Goal: Transaction & Acquisition: Purchase product/service

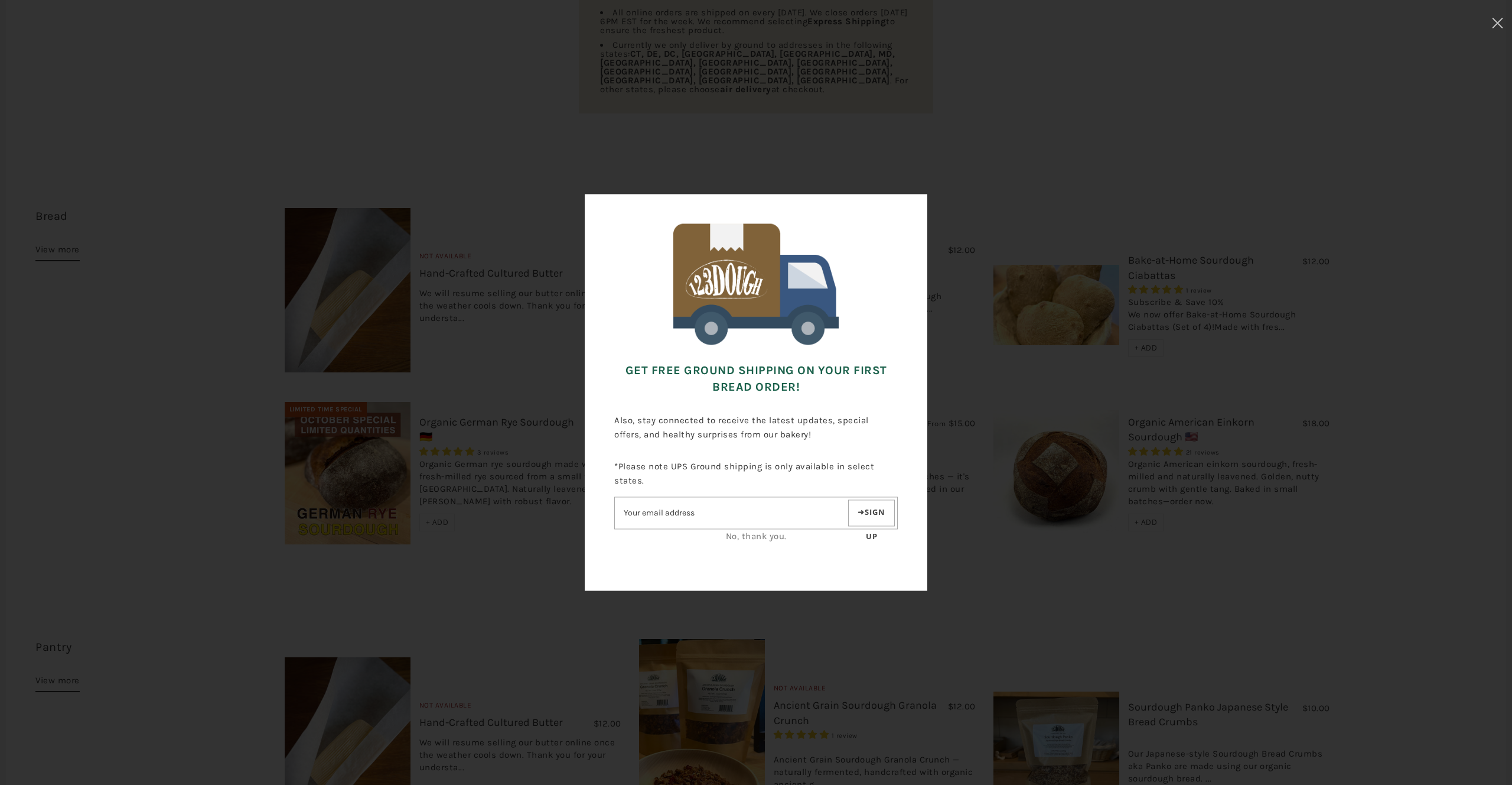
click at [762, 540] on link "No, thank you." at bounding box center [756, 536] width 61 height 11
click at [762, 538] on link "No, thank you." at bounding box center [756, 536] width 61 height 11
click at [762, 538] on link "No, thank you." at bounding box center [756, 536] width 61 height 11
click at [351, 119] on div "Get FREE Ground Shipping on Your First Bread Order! Also, stay connected to rec…" at bounding box center [756, 392] width 1394 height 667
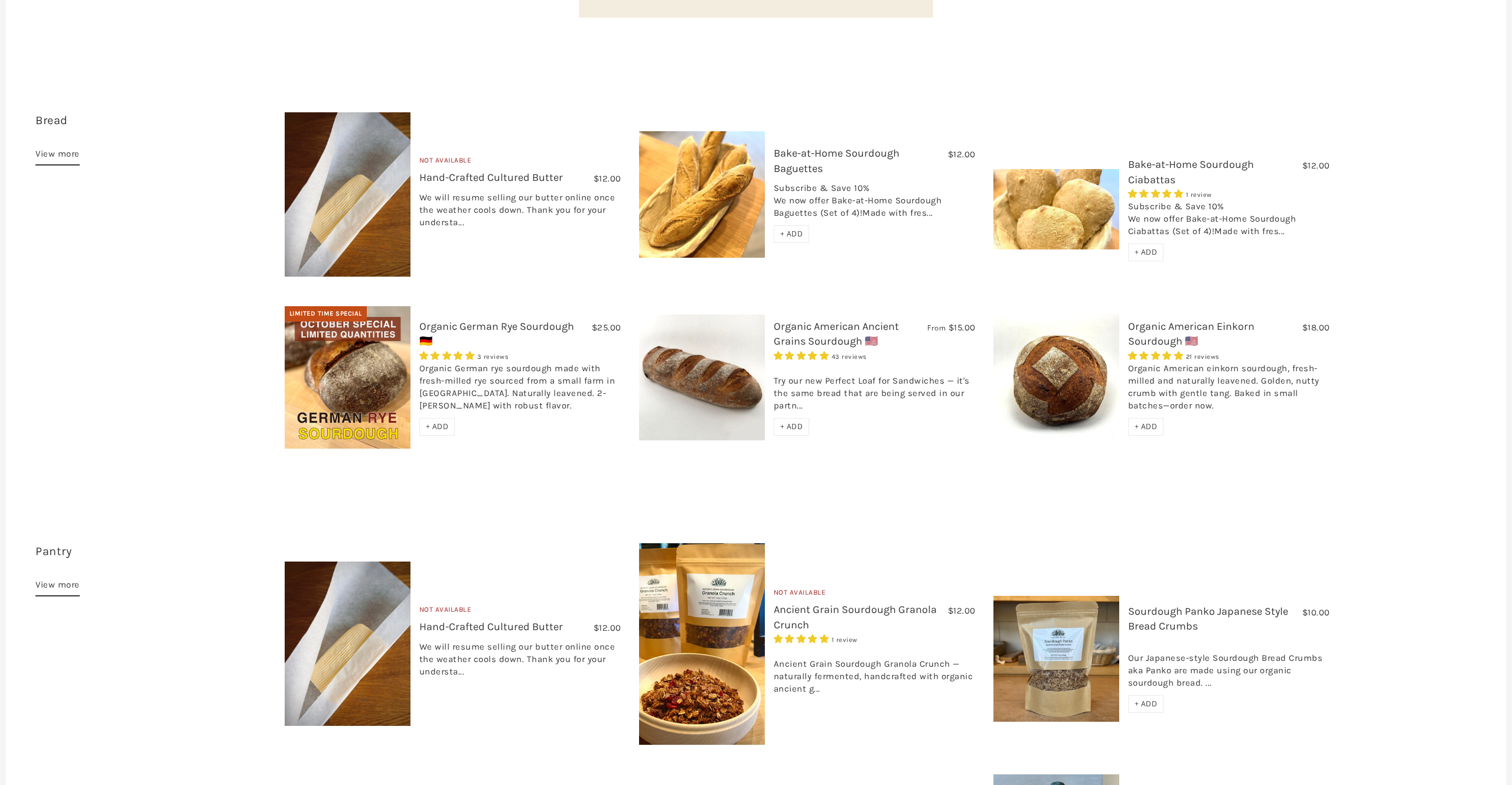
scroll to position [323, 0]
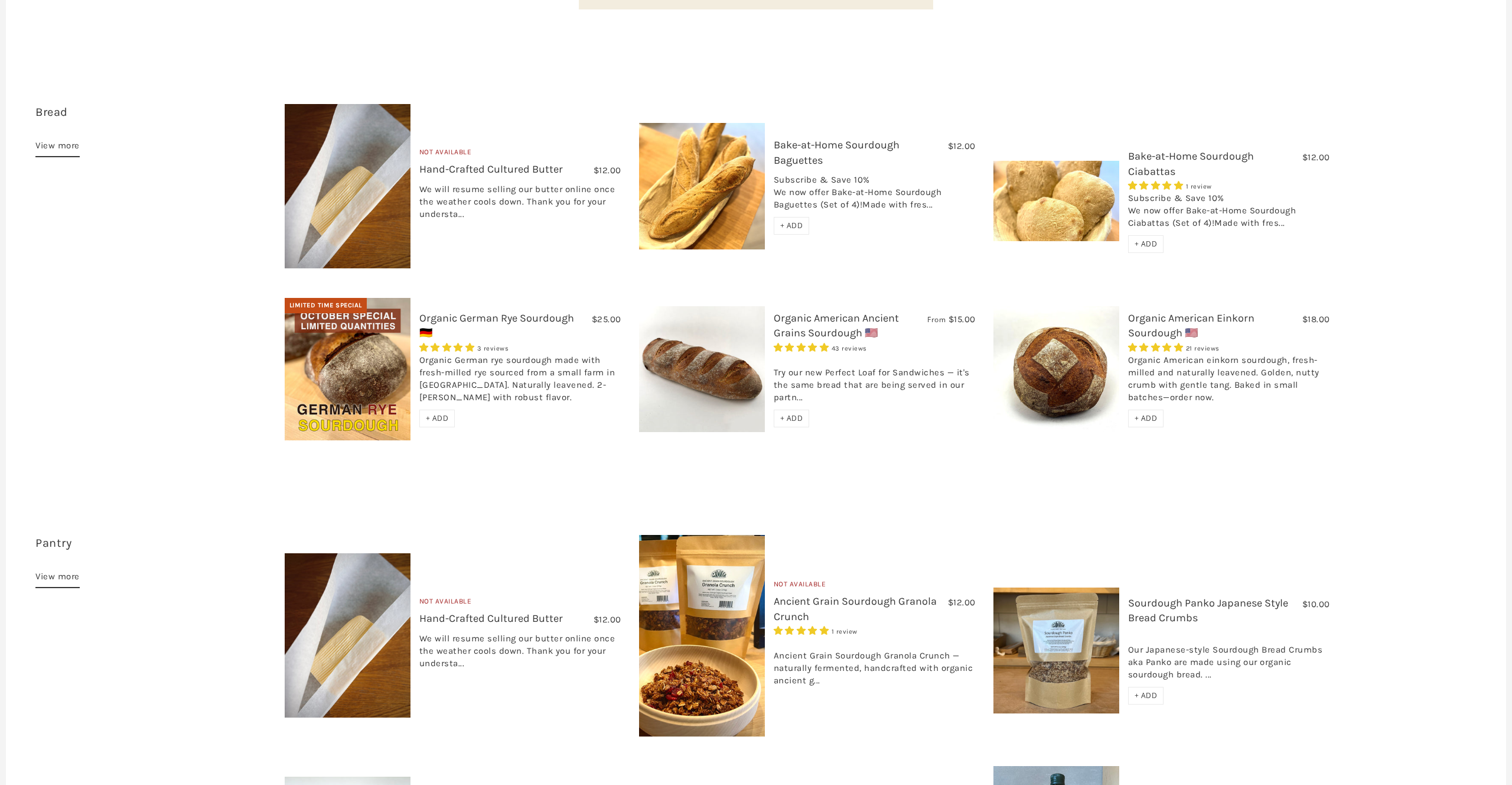
click at [437, 413] on span "+ ADD" at bounding box center [437, 418] width 23 height 10
click at [799, 413] on span "+ ADD" at bounding box center [792, 418] width 23 height 10
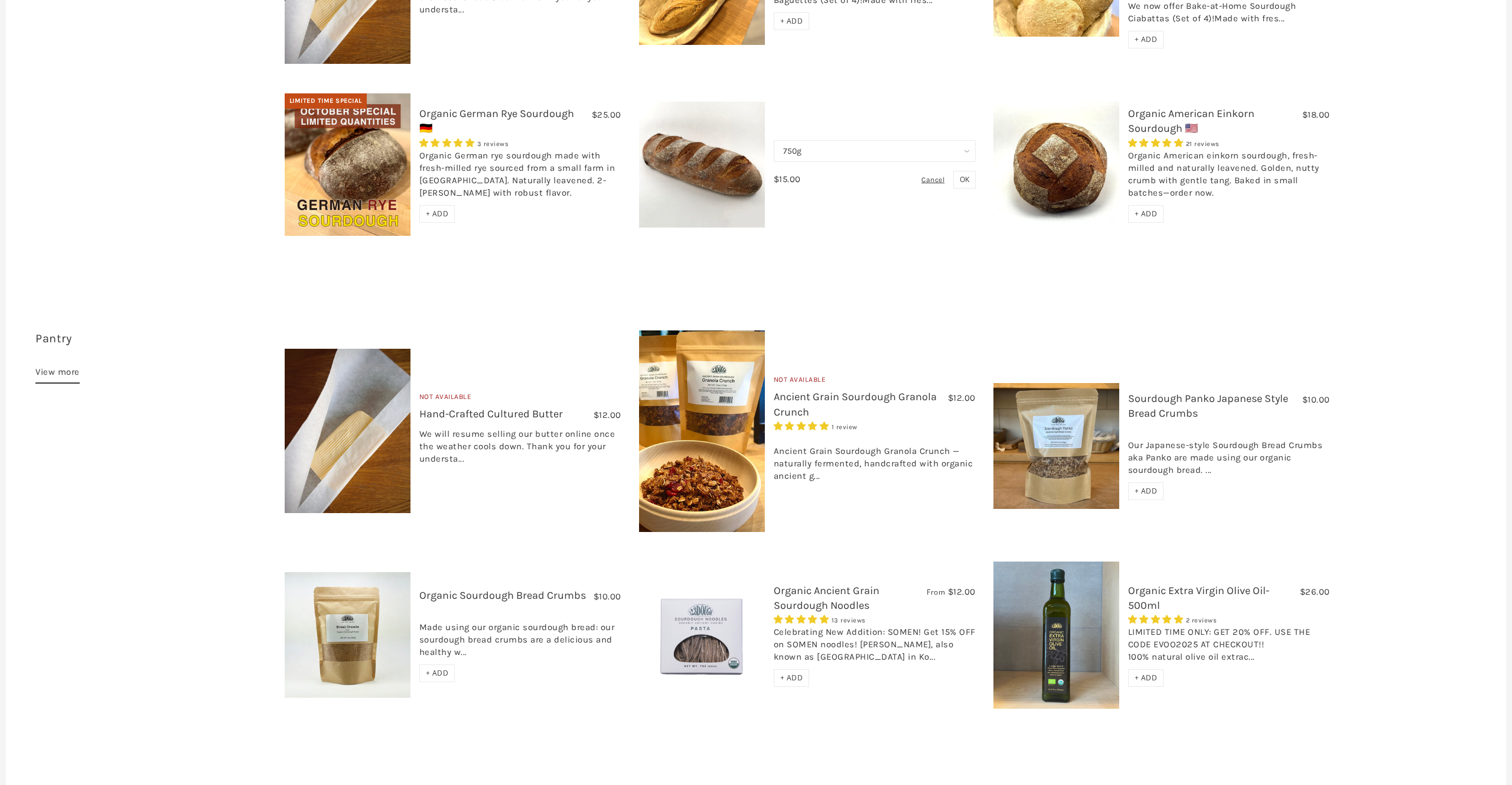
scroll to position [529, 0]
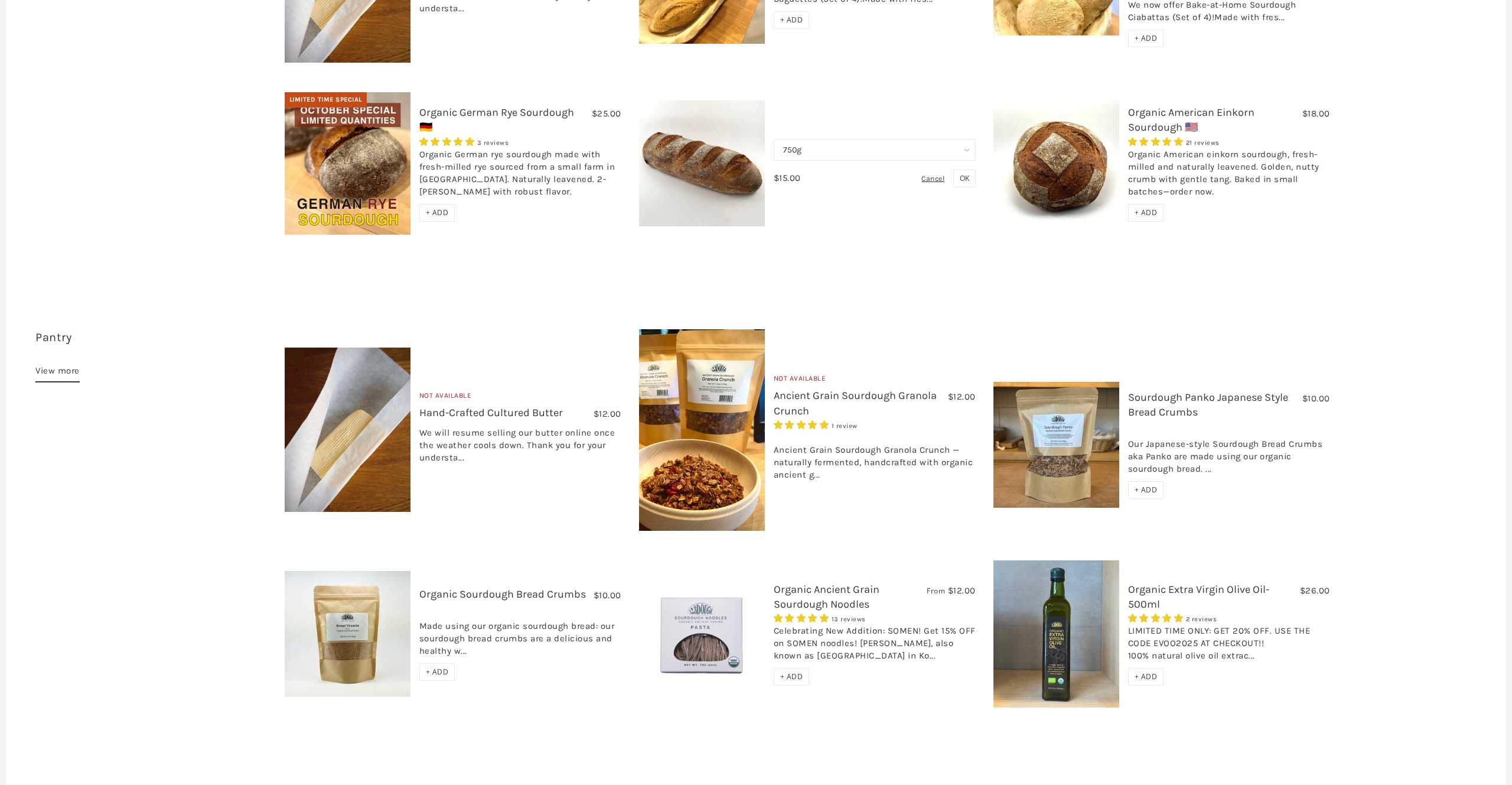
click at [811, 389] on link "Ancient Grain Sourdough Granola Crunch" at bounding box center [855, 403] width 163 height 28
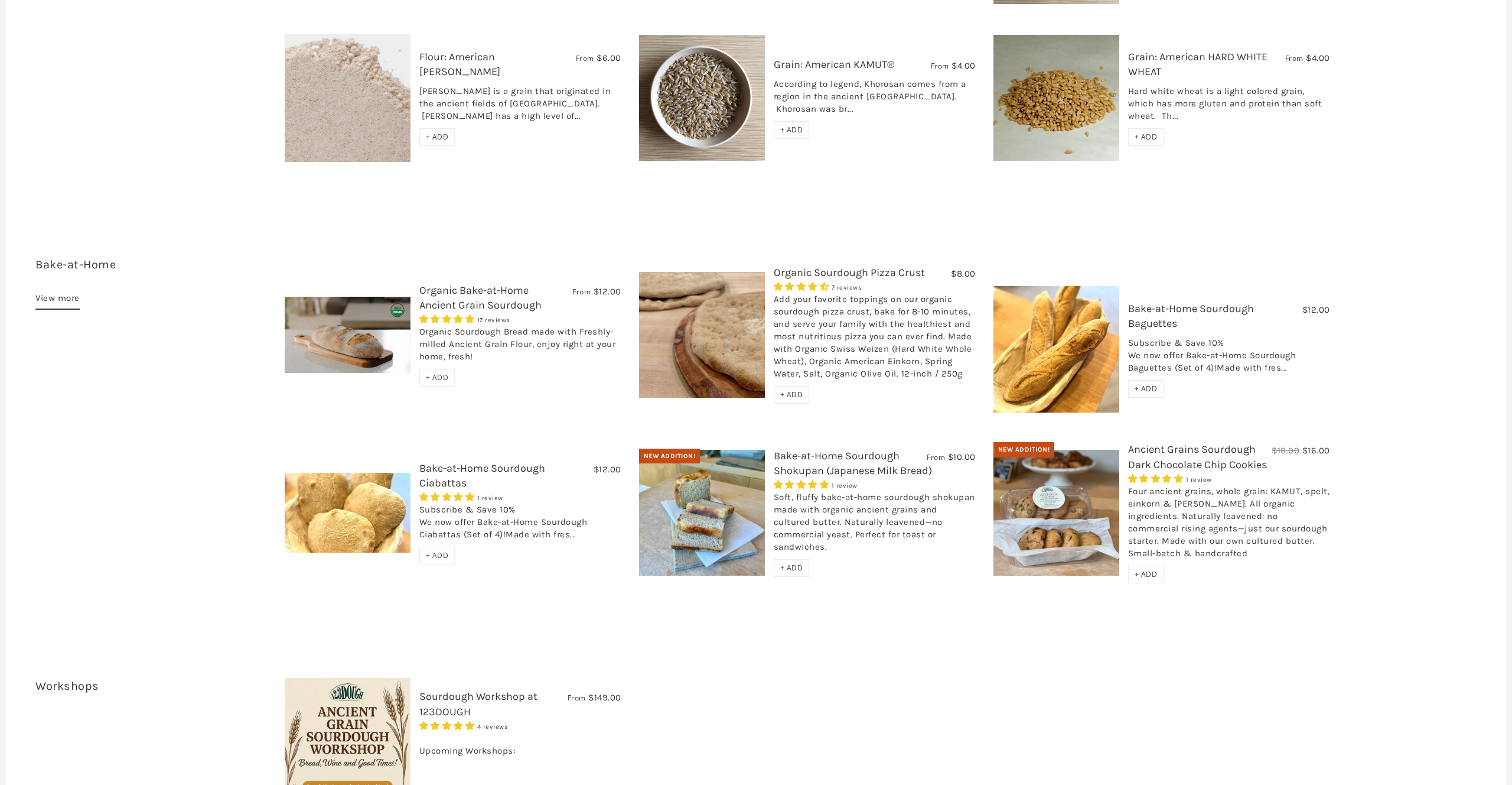
scroll to position [1486, 0]
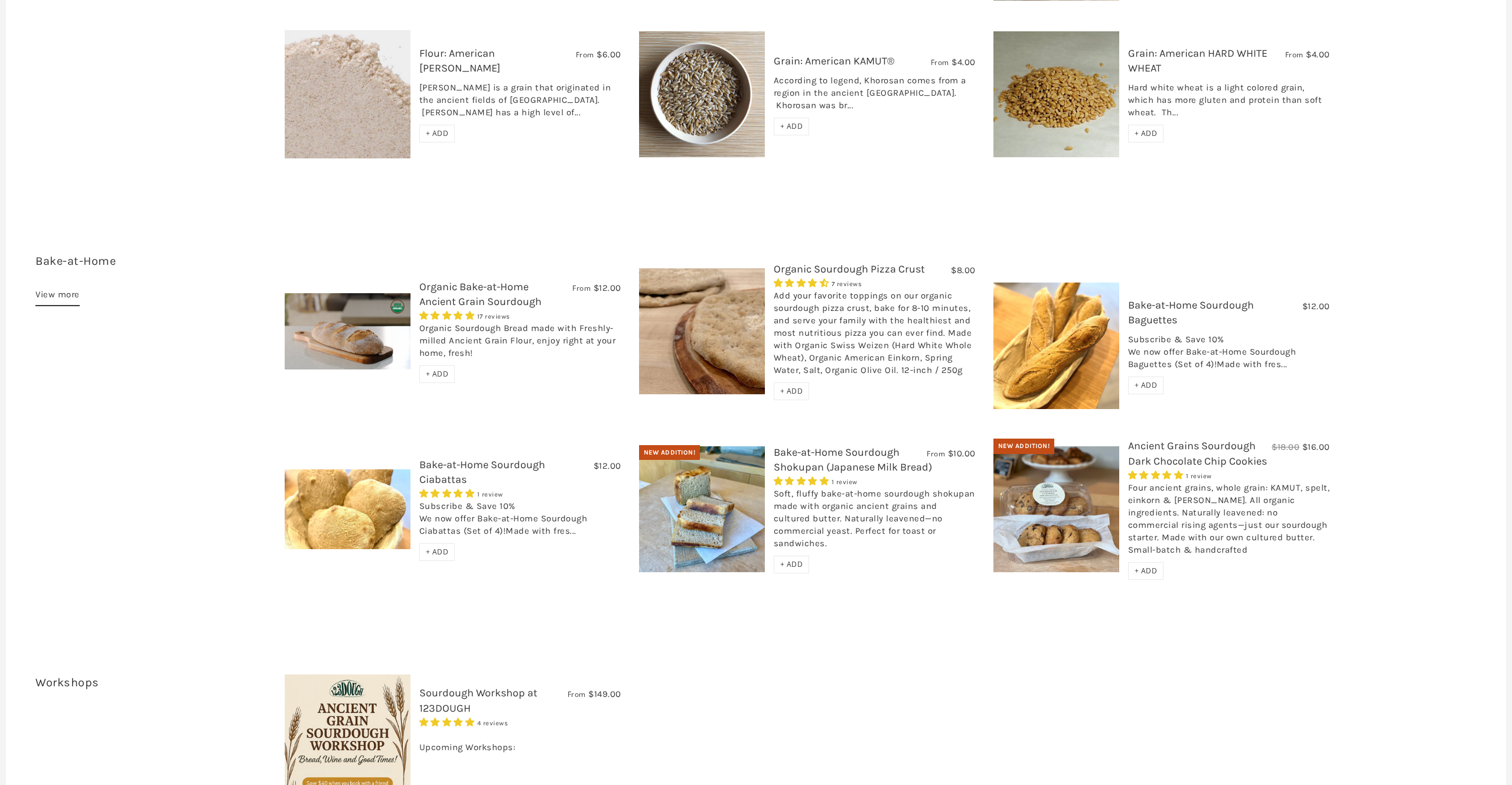
click at [1136, 566] on span "+ ADD" at bounding box center [1147, 571] width 23 height 10
click at [833, 446] on link "Bake-at-Home Sourdough Shokupan (Japanese Milk Bread)" at bounding box center [853, 460] width 159 height 28
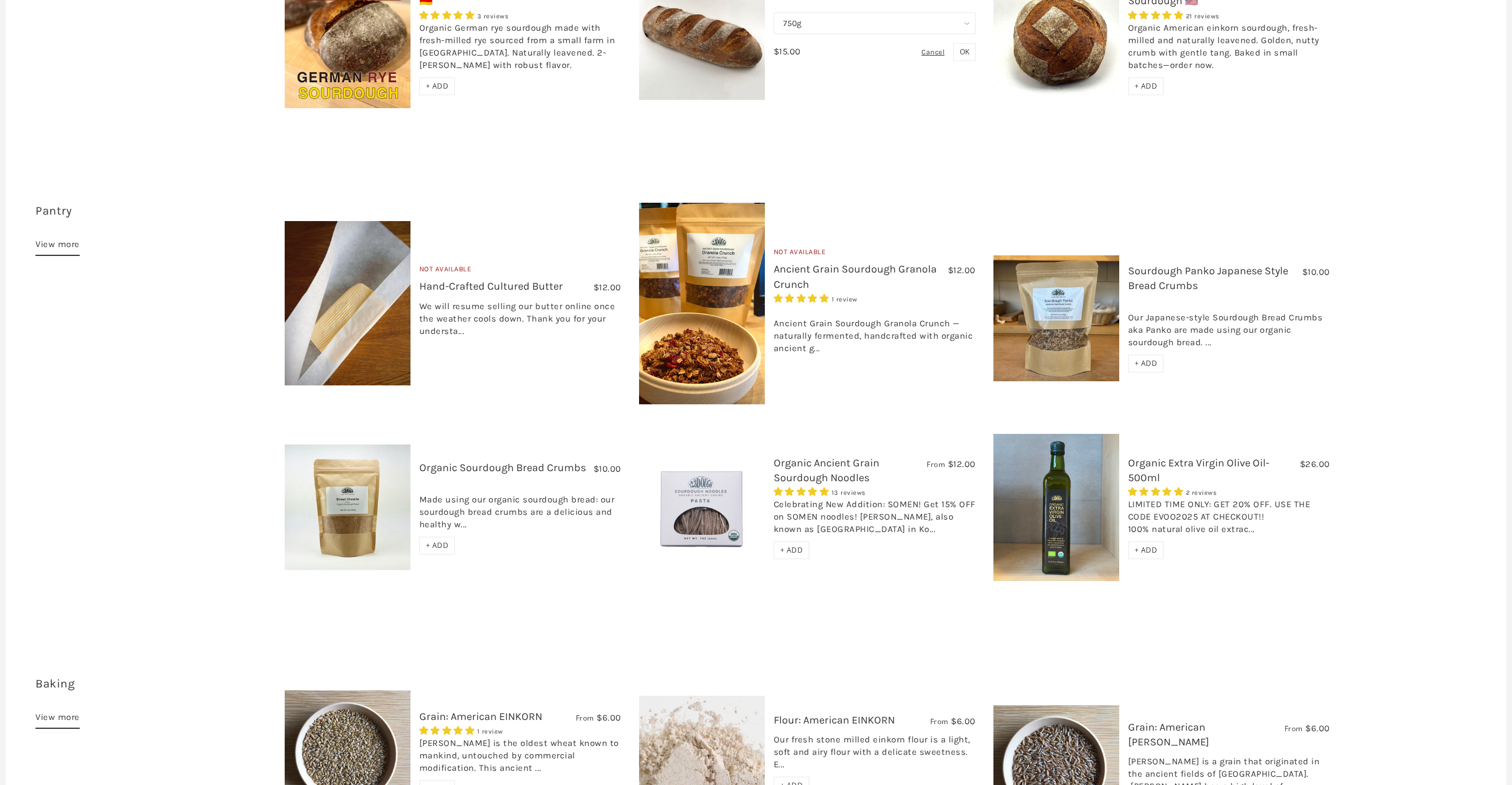
scroll to position [670, 0]
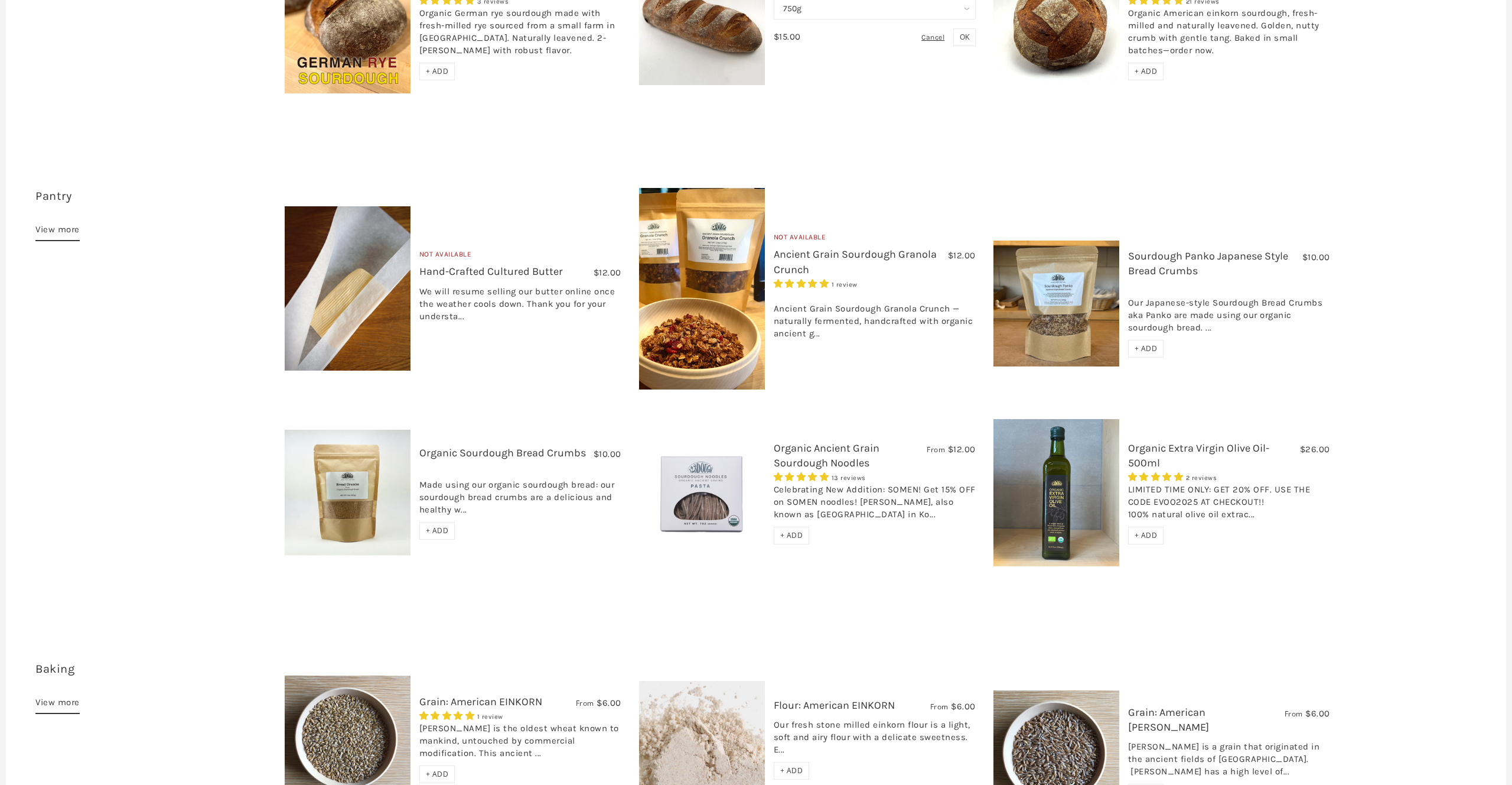
click at [1074, 294] on img at bounding box center [1056, 304] width 126 height 126
click at [1063, 281] on img at bounding box center [1056, 304] width 126 height 126
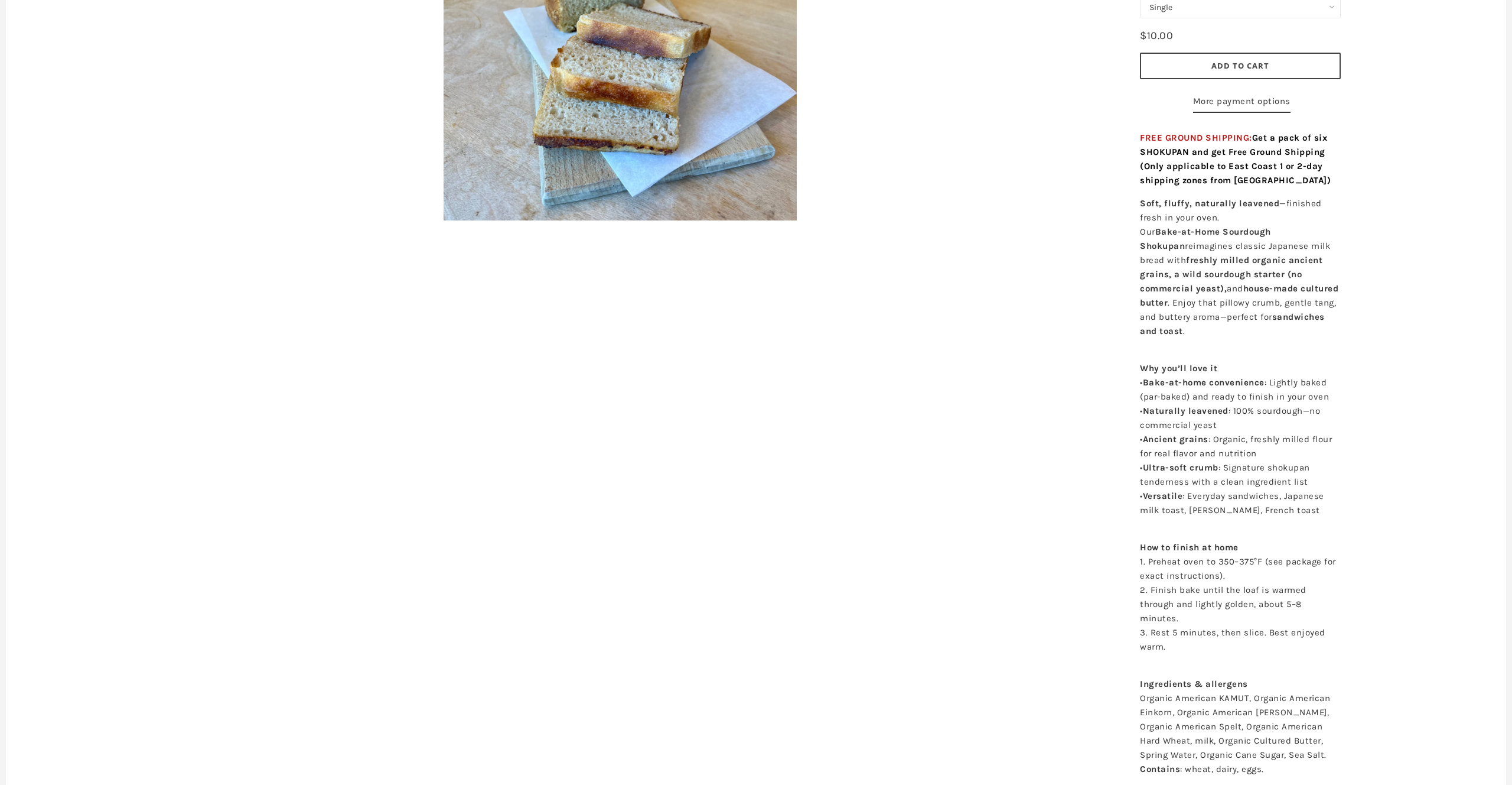
scroll to position [60, 0]
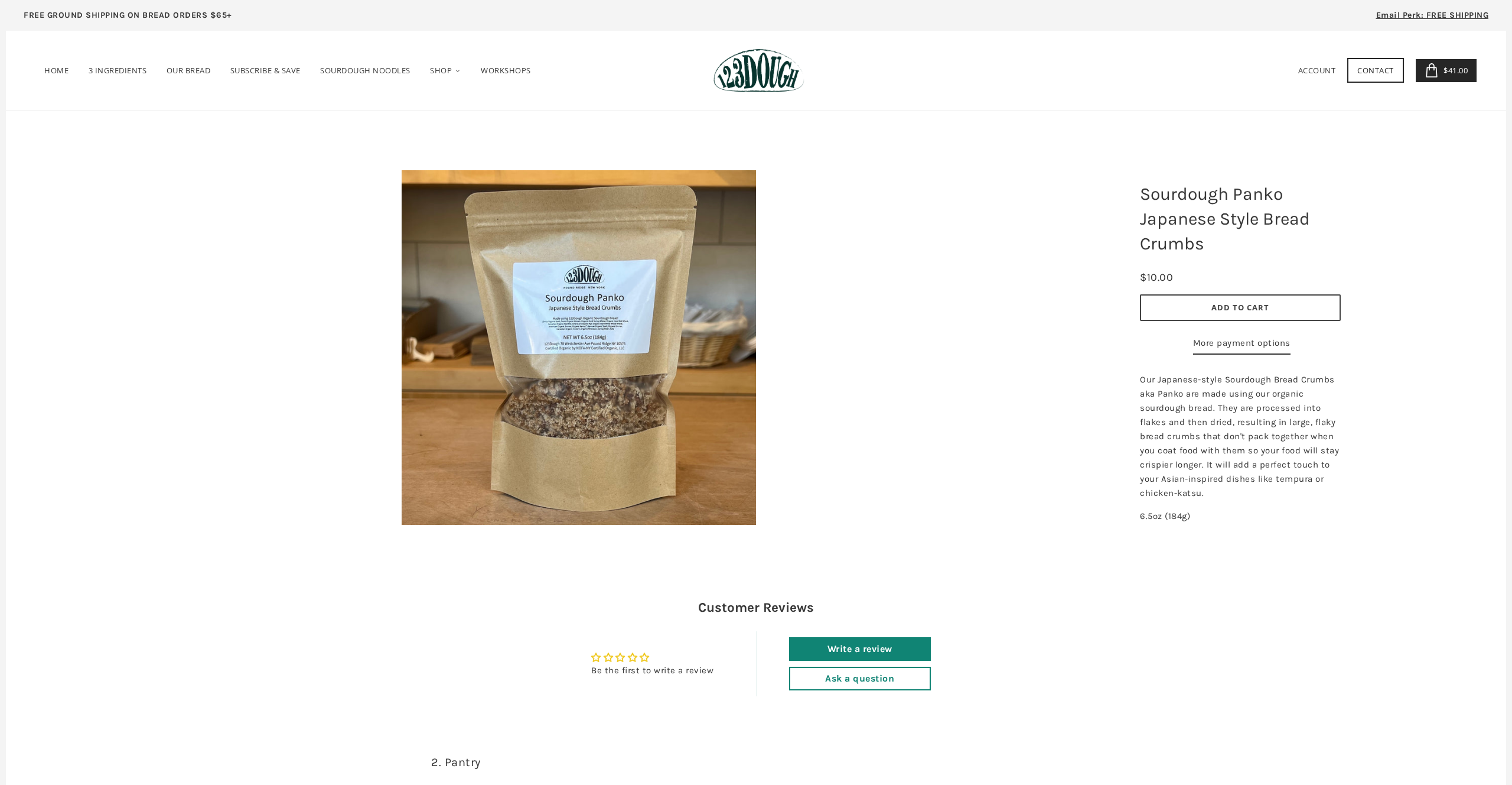
click at [1175, 439] on span "Our Japanese-style Sourdough Bread Crumbs aka Panko are made using our organic …" at bounding box center [1239, 436] width 199 height 124
drag, startPoint x: 1143, startPoint y: 447, endPoint x: 1177, endPoint y: 448, distance: 34.0
click at [1177, 448] on span "Our Japanese-style Sourdough Bread Crumbs aka Panko are made using our organic …" at bounding box center [1239, 436] width 199 height 124
drag, startPoint x: 1197, startPoint y: 448, endPoint x: 1212, endPoint y: 448, distance: 15.0
click at [1212, 448] on span "Our Japanese-style Sourdough Bread Crumbs aka Panko are made using our organic …" at bounding box center [1239, 436] width 199 height 124
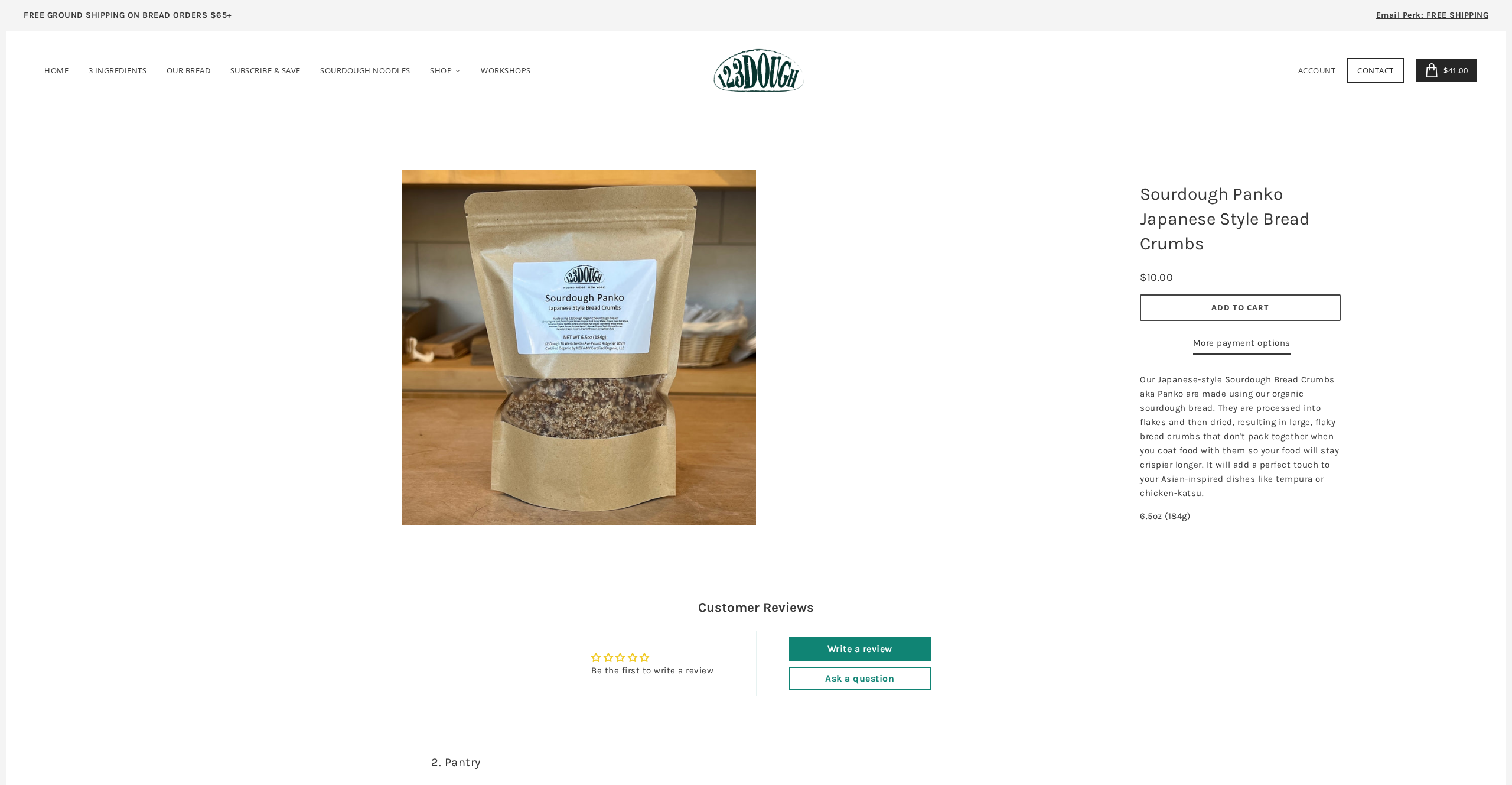
drag, startPoint x: 1235, startPoint y: 449, endPoint x: 1283, endPoint y: 454, distance: 48.3
click at [1283, 454] on p "Our Japanese-style Sourdough Bread Crumbs aka Panko are made using our organic …" at bounding box center [1240, 436] width 201 height 127
drag, startPoint x: 1155, startPoint y: 468, endPoint x: 1230, endPoint y: 464, distance: 75.1
click at [1230, 464] on p "Our Japanese-style Sourdough Bread Crumbs aka Panko are made using our organic …" at bounding box center [1240, 436] width 201 height 127
drag, startPoint x: 1271, startPoint y: 463, endPoint x: 1327, endPoint y: 465, distance: 56.0
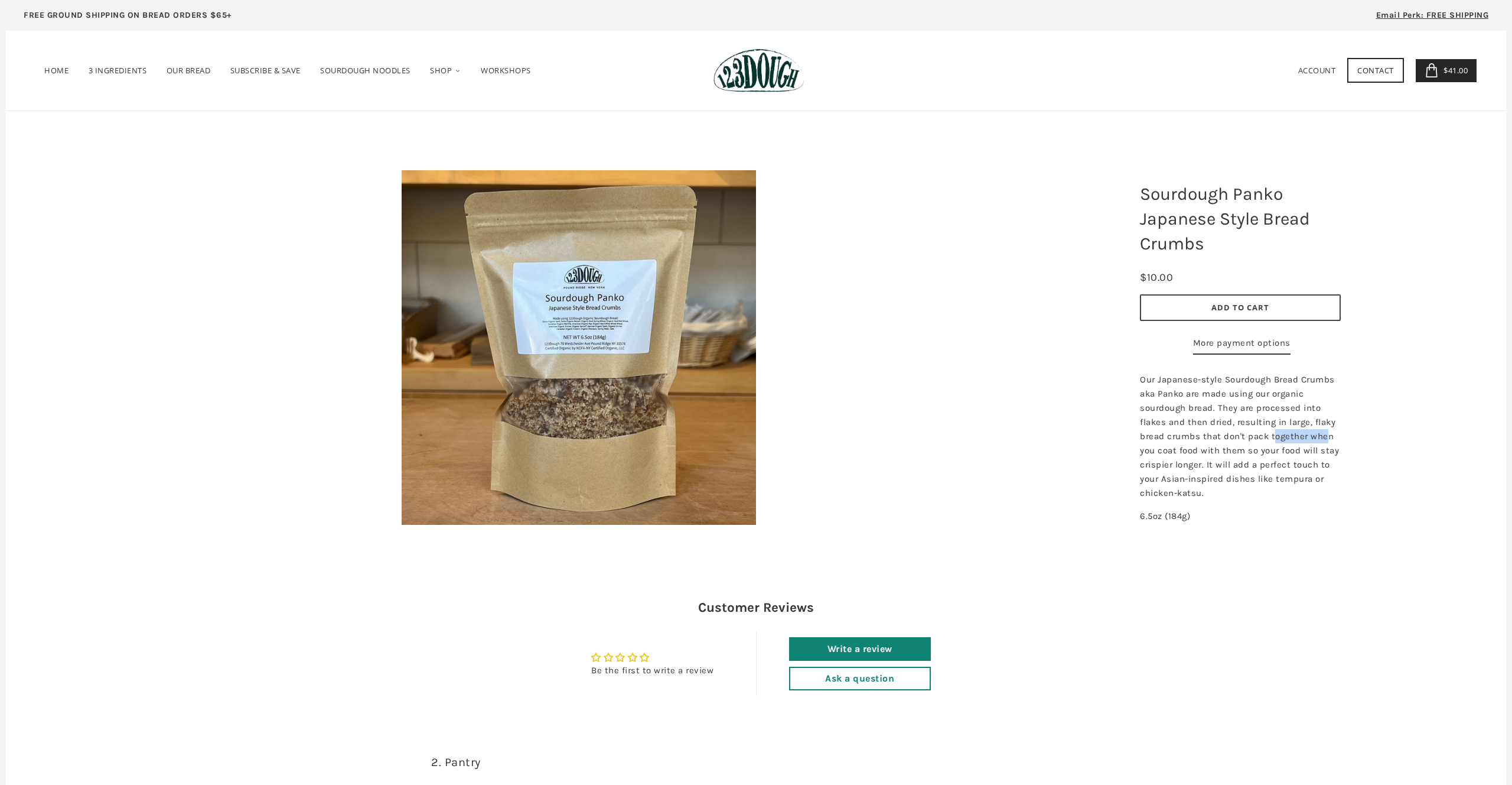
click at [1327, 465] on span "Our Japanese-style Sourdough Bread Crumbs aka Panko are made using our organic …" at bounding box center [1239, 436] width 199 height 124
drag, startPoint x: 1160, startPoint y: 479, endPoint x: 1214, endPoint y: 478, distance: 54.0
click at [1214, 478] on span "Our Japanese-style Sourdough Bread Crumbs aka Panko are made using our organic …" at bounding box center [1239, 436] width 199 height 124
drag, startPoint x: 1245, startPoint y: 476, endPoint x: 1303, endPoint y: 477, distance: 58.0
click at [1303, 477] on span "Our Japanese-style Sourdough Bread Crumbs aka Panko are made using our organic …" at bounding box center [1239, 436] width 199 height 124
